Goal: Task Accomplishment & Management: Complete application form

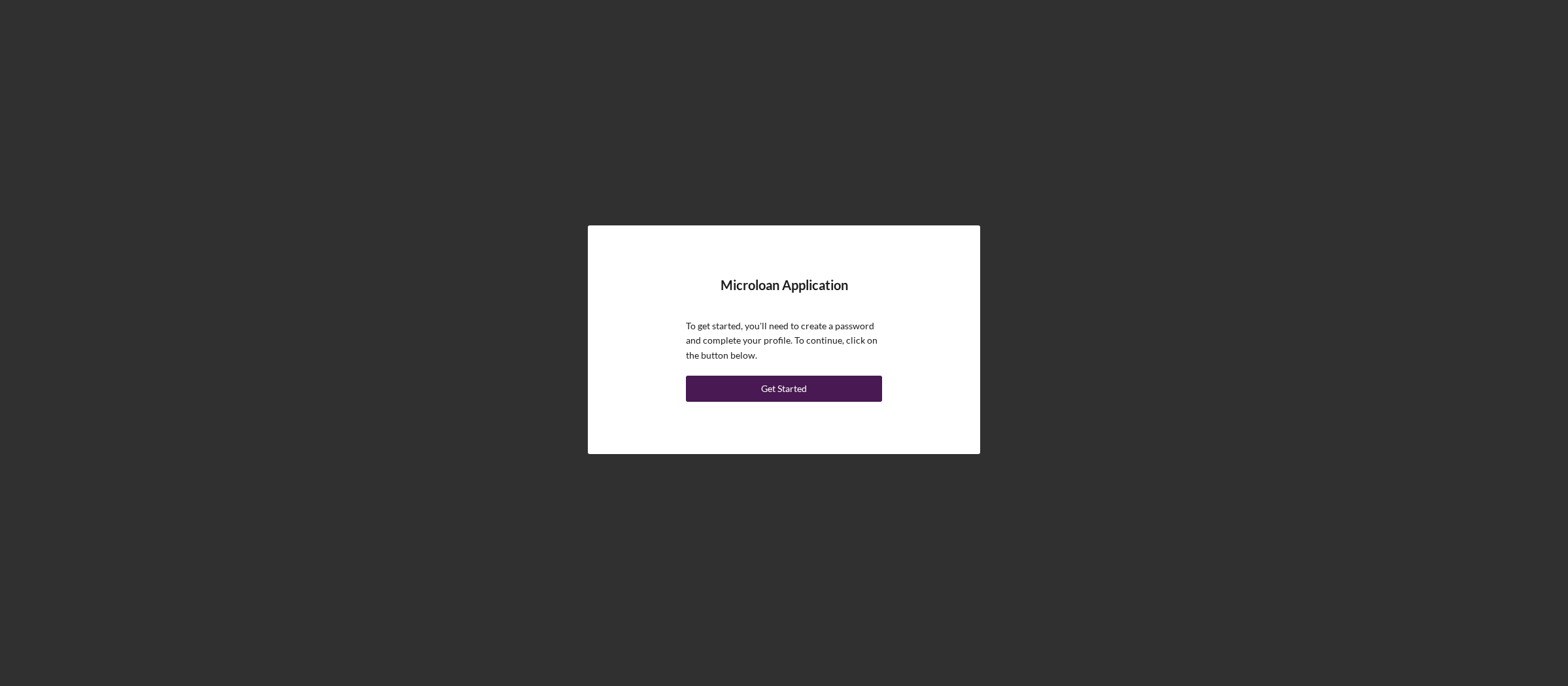
click at [794, 389] on div "Get Started" at bounding box center [784, 389] width 46 height 26
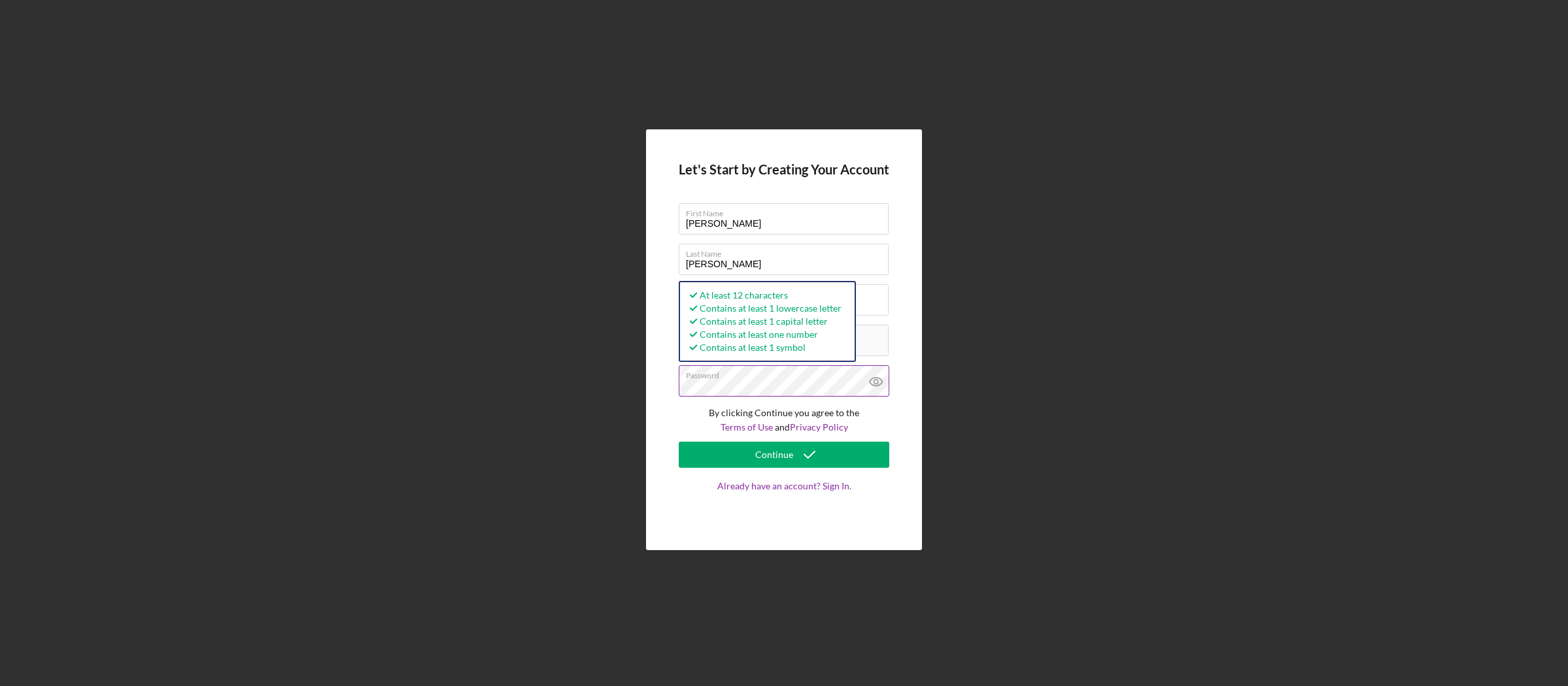
click at [881, 382] on icon at bounding box center [876, 381] width 33 height 33
click at [903, 422] on div "Let's Start by Creating Your Account First Name ALBERTO Last Name MENDOZA Busin…" at bounding box center [783, 340] width 276 height 421
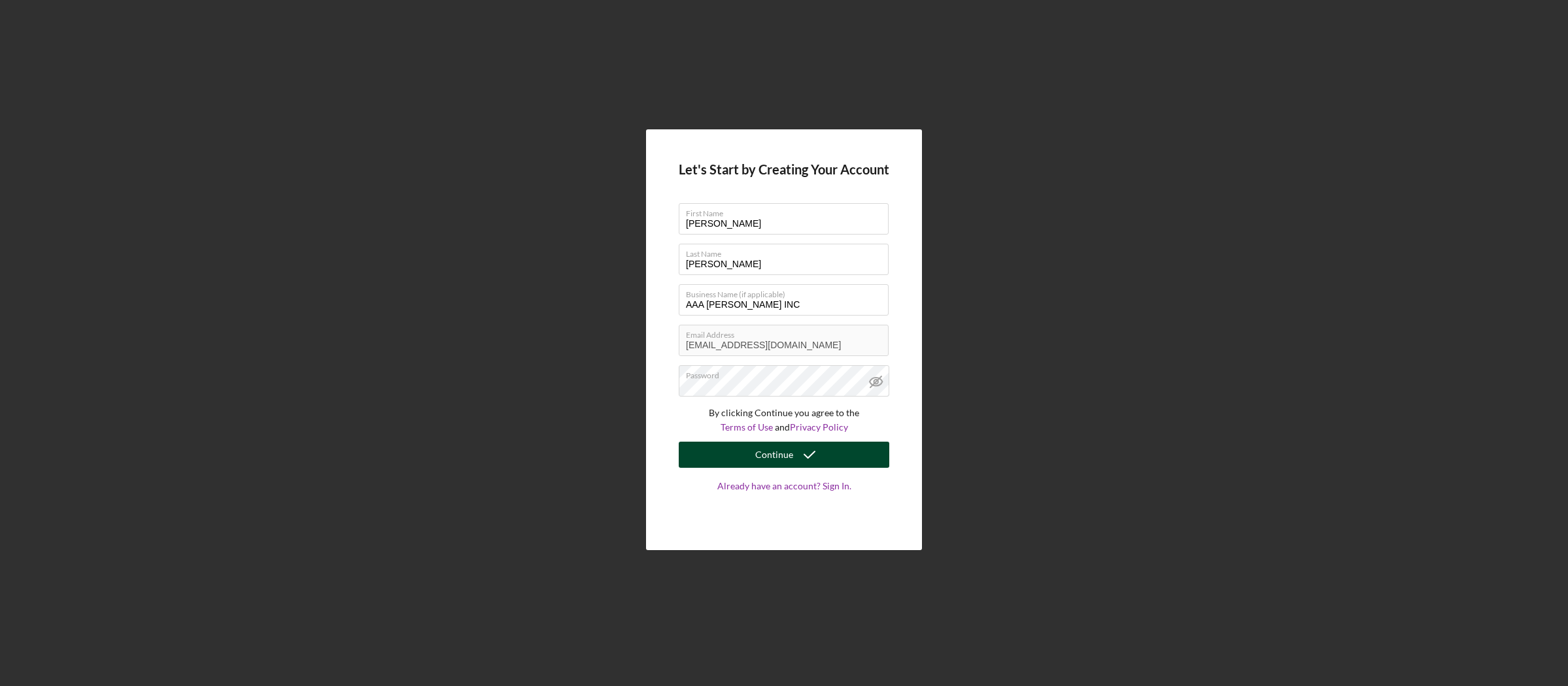
click at [784, 458] on div "Continue" at bounding box center [773, 454] width 38 height 26
